Goal: Task Accomplishment & Management: Use online tool/utility

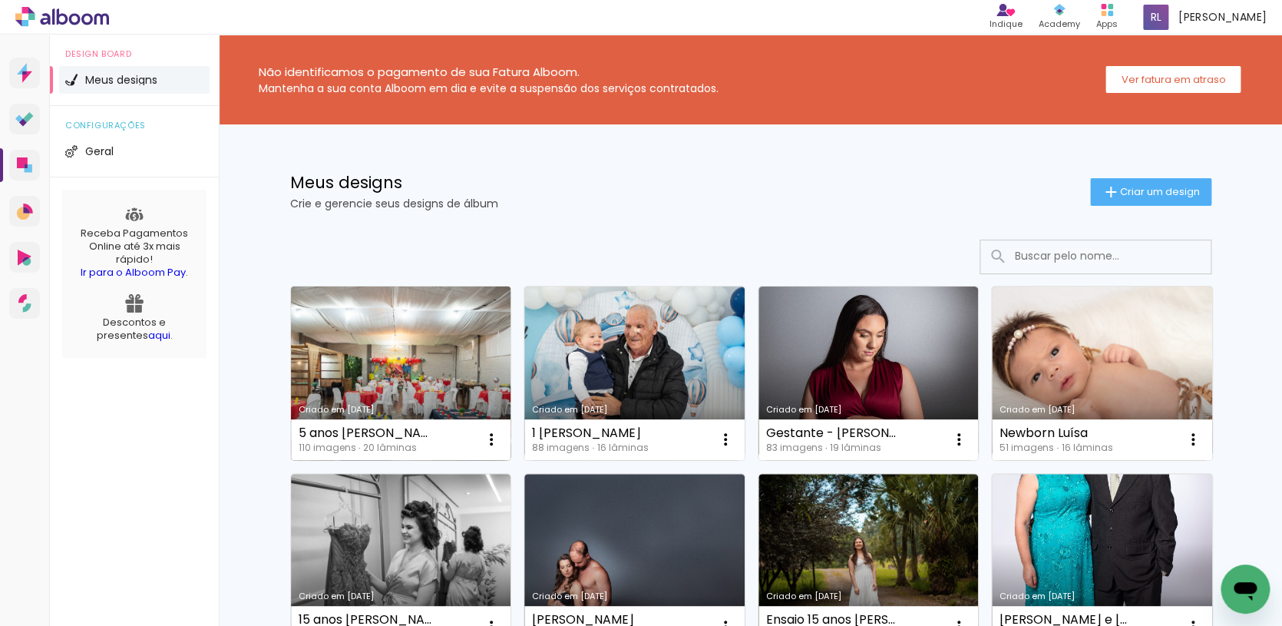
click at [385, 372] on link "Criado em [DATE]" at bounding box center [401, 372] width 220 height 173
click at [368, 324] on link "Criado em [DATE]" at bounding box center [401, 372] width 220 height 173
